Goal: Check status: Check status

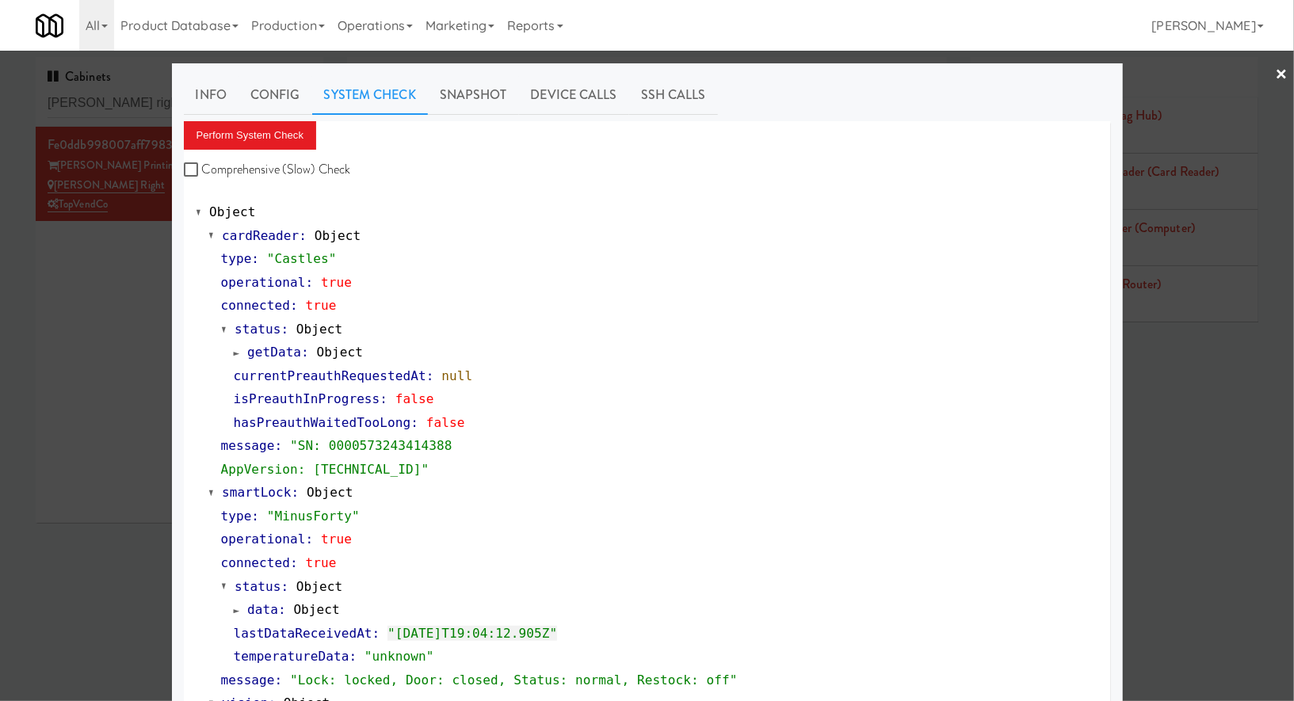
click at [126, 97] on div at bounding box center [647, 350] width 1294 height 701
click at [126, 97] on input "[PERSON_NAME] right" at bounding box center [180, 103] width 264 height 29
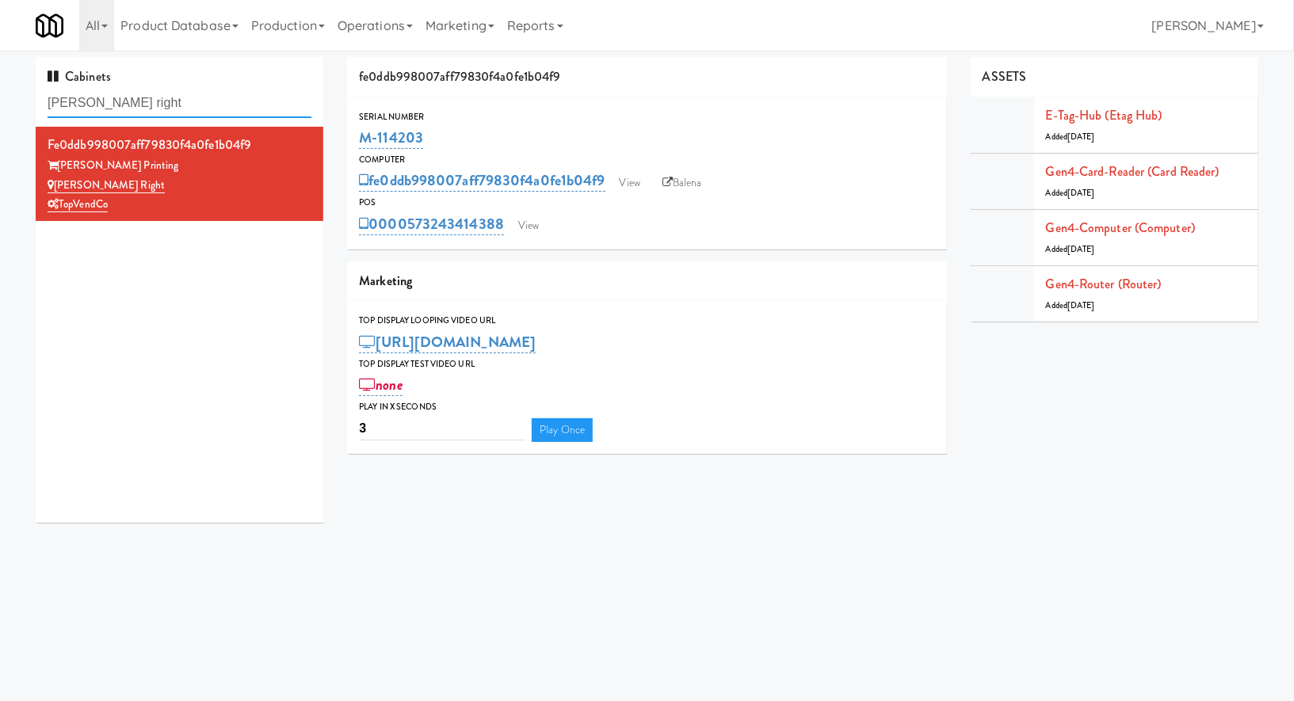
paste input "C-Side Sports Snacks"
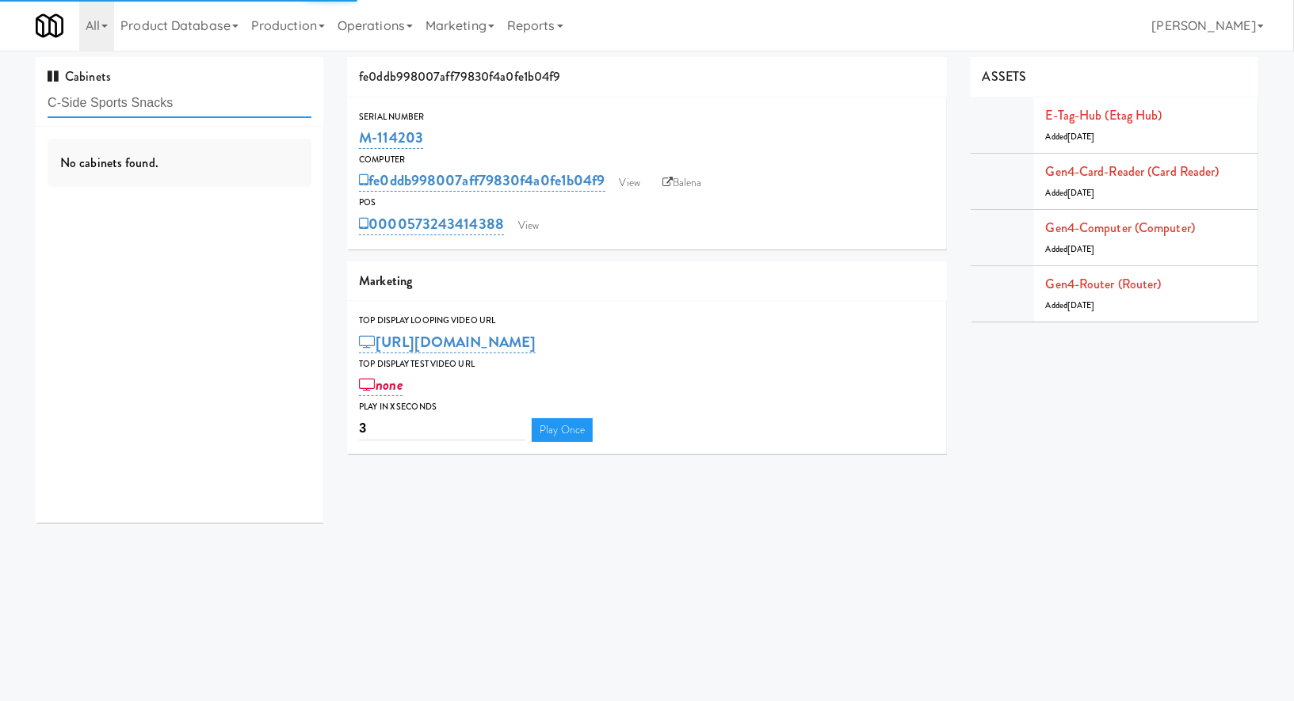
type input "C-Side Sports Snacks"
click at [257, 174] on div "No cabinets found." at bounding box center [180, 163] width 264 height 49
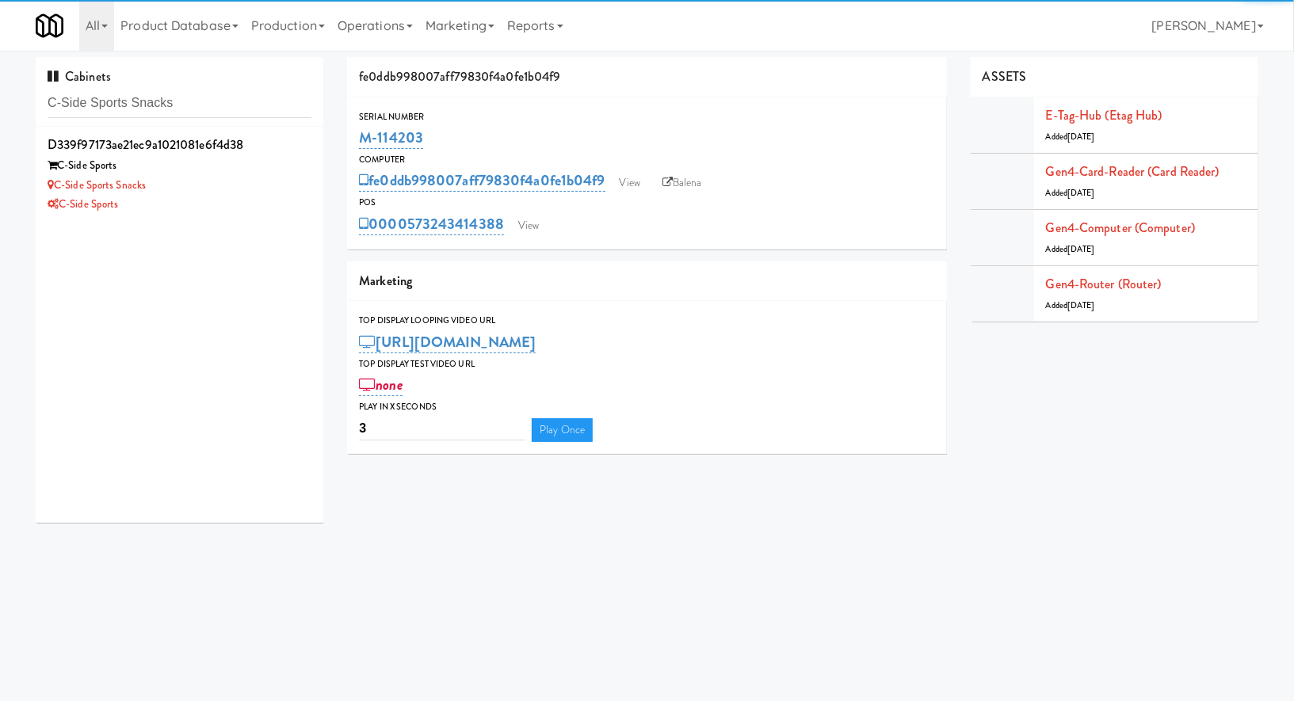
click at [257, 176] on div "C-Side Sports Snacks" at bounding box center [180, 186] width 264 height 20
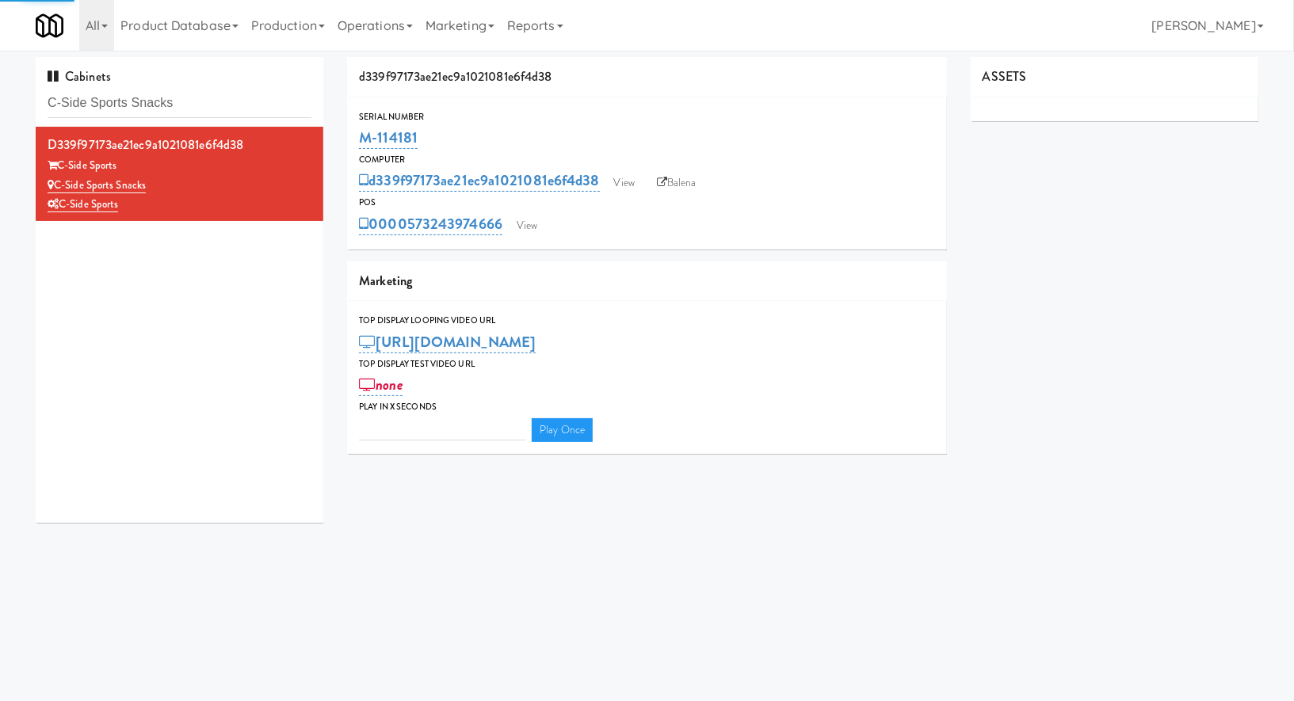
type input "3"
click at [525, 230] on link "View" at bounding box center [527, 226] width 36 height 24
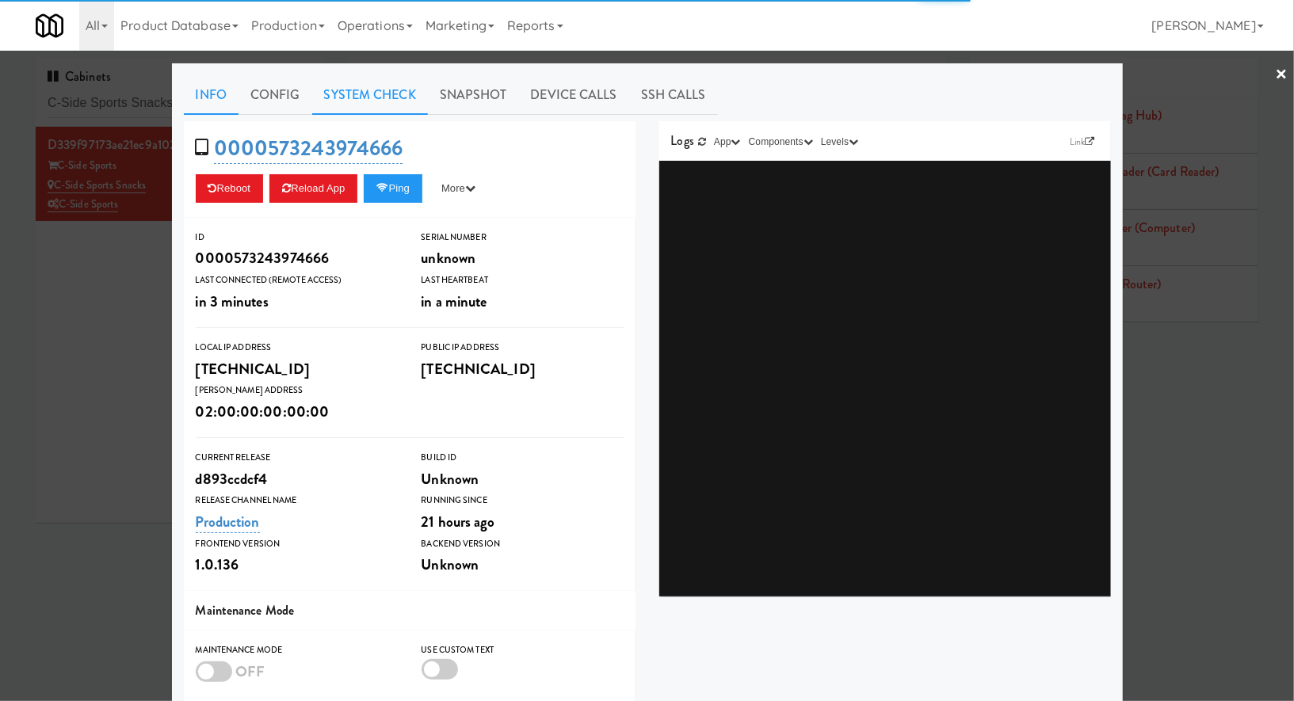
click at [377, 100] on link "System Check" at bounding box center [370, 95] width 116 height 40
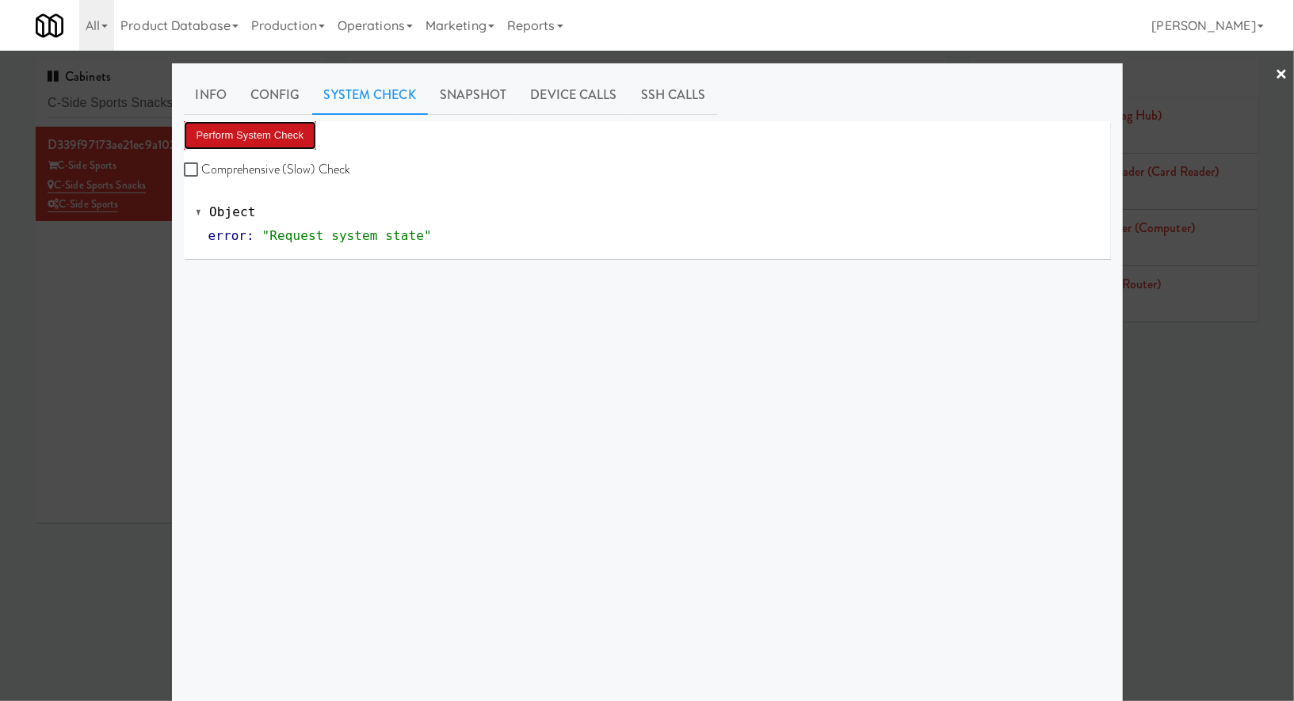
click at [284, 141] on button "Perform System Check" at bounding box center [250, 135] width 133 height 29
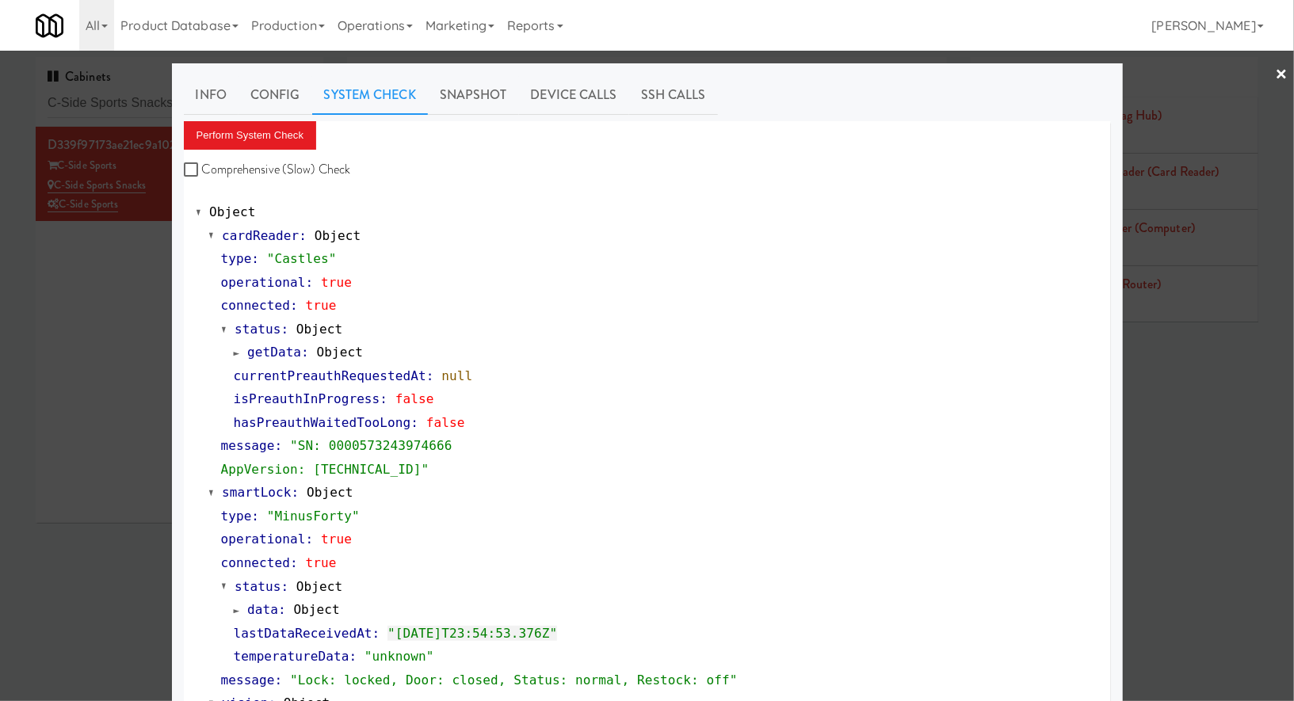
click at [0, 328] on div at bounding box center [647, 350] width 1294 height 701
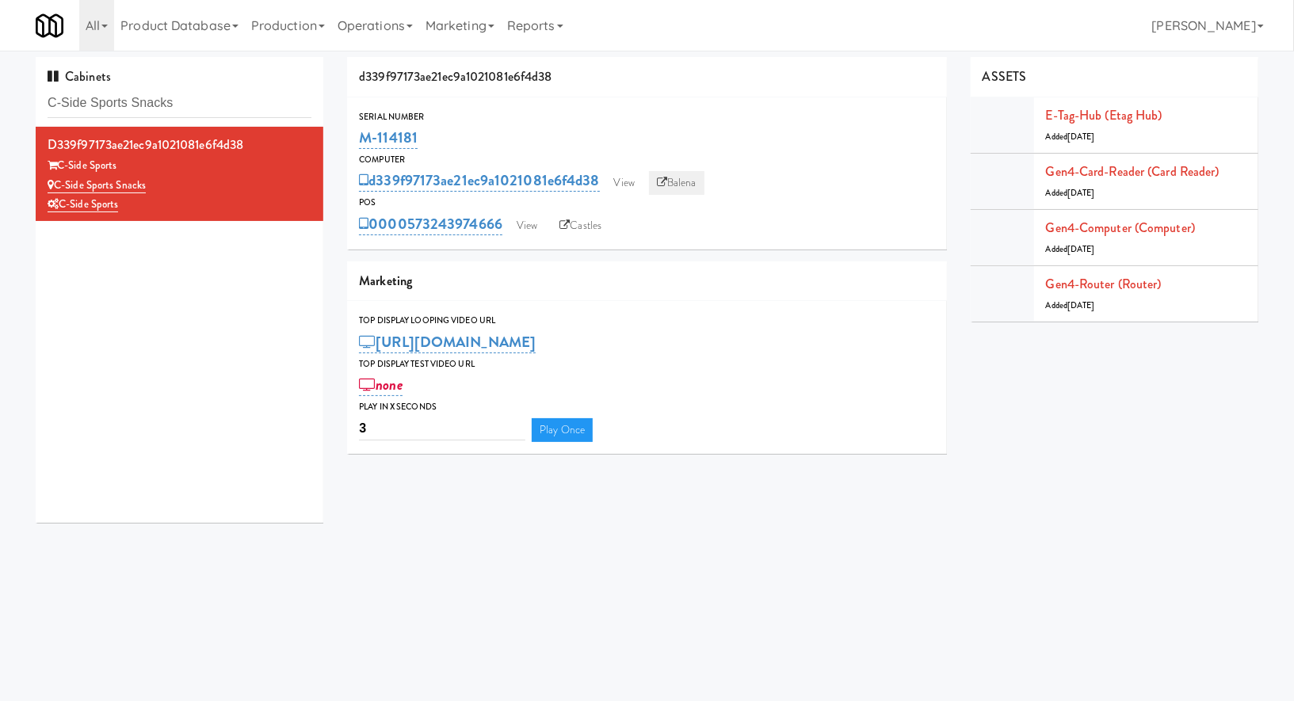
click at [680, 187] on link "Balena" at bounding box center [676, 183] width 55 height 24
drag, startPoint x: 427, startPoint y: 139, endPoint x: 354, endPoint y: 137, distance: 72.9
click at [354, 137] on div "Serial Number M-114181" at bounding box center [647, 130] width 600 height 43
copy link "M-114181"
